Goal: Task Accomplishment & Management: Use online tool/utility

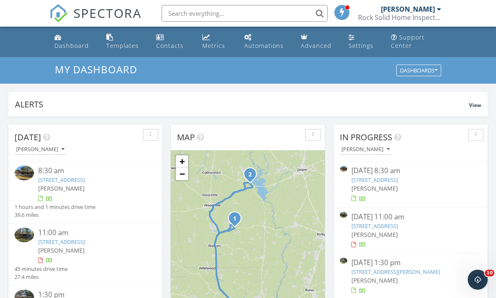
click at [85, 178] on link "[STREET_ADDRESS]" at bounding box center [61, 179] width 47 height 7
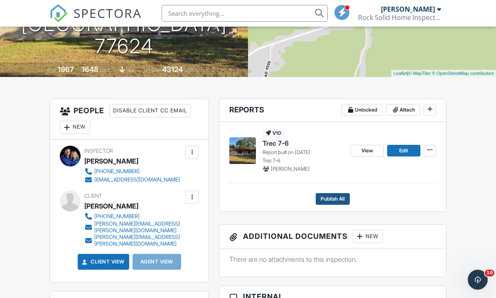
click at [333, 199] on span "Publish All" at bounding box center [333, 198] width 24 height 8
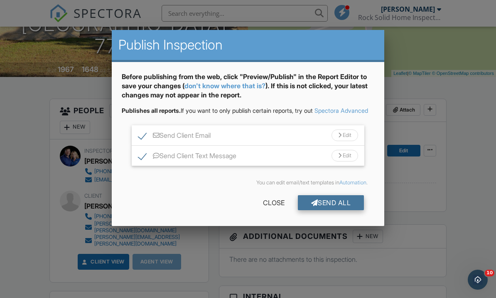
click at [330, 210] on div "Send All" at bounding box center [331, 202] width 66 height 15
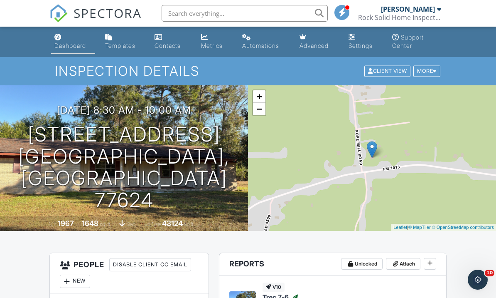
click at [72, 48] on div "Dashboard" at bounding box center [70, 45] width 32 height 7
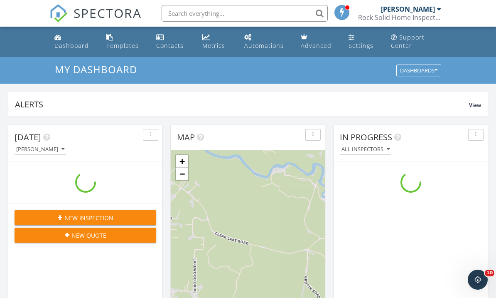
scroll to position [757, 497]
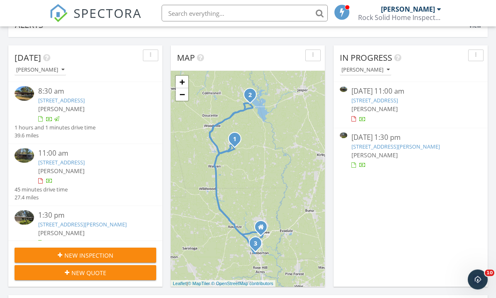
click at [85, 161] on link "235 Co Rd 3715 , Woodville, TX 75979" at bounding box center [61, 162] width 47 height 7
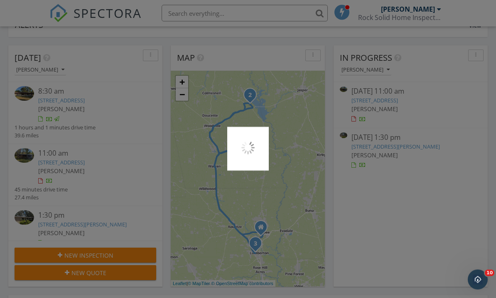
scroll to position [79, 0]
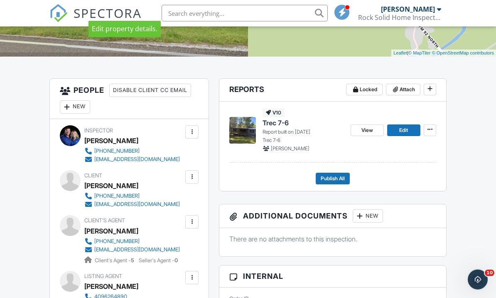
scroll to position [214, 0]
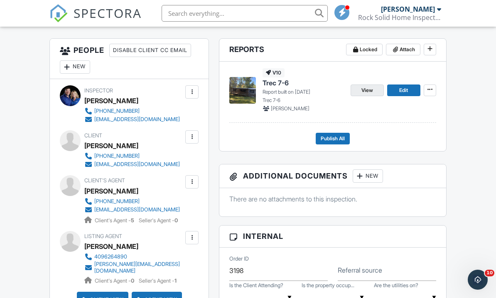
click at [360, 93] on link "View" at bounding box center [367, 90] width 33 height 12
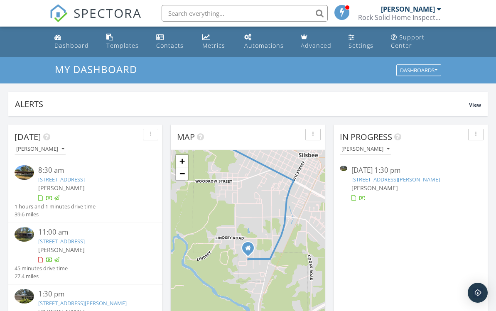
scroll to position [4, 4]
